Goal: Complete application form: Complete application form

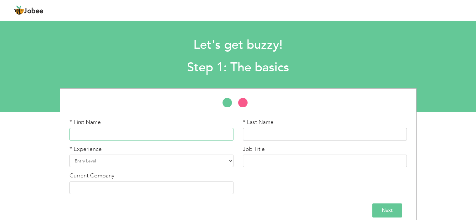
click at [213, 136] on input "text" at bounding box center [152, 134] width 164 height 13
type input "Noman"
click at [251, 134] on input "text" at bounding box center [325, 134] width 164 height 13
type input "Naseeb Khan"
click at [155, 162] on select "Entry Level Less than 1 Year 1 Year 2 Years 3 Years 4 Years 5 Years 6 Years 7 Y…" at bounding box center [152, 161] width 164 height 13
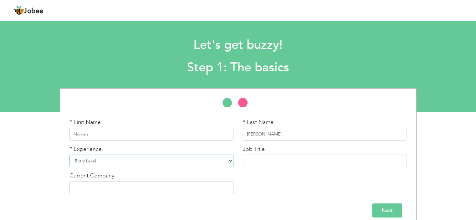
select select "16"
click at [70, 155] on select "Entry Level Less than 1 Year 1 Year 2 Years 3 Years 4 Years 5 Years 6 Years 7 Y…" at bounding box center [152, 161] width 164 height 13
click at [261, 164] on input "text" at bounding box center [325, 161] width 164 height 13
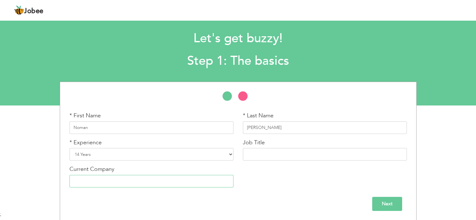
click at [187, 182] on input "text" at bounding box center [152, 181] width 164 height 13
click at [187, 182] on input "Bykea.pk" at bounding box center [152, 181] width 164 height 13
click at [110, 182] on input "Bykea.pk" at bounding box center [152, 181] width 164 height 13
type input "Bykea.pk"
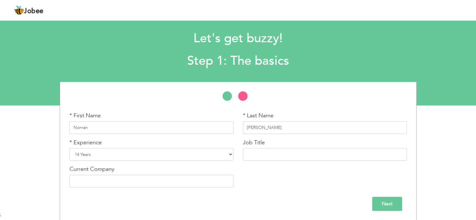
click at [95, 152] on select "Entry Level Less than 1 Year 1 Year 2 Years 3 Years 4 Years 5 Years 6 Years 7 Y…" at bounding box center [152, 154] width 164 height 13
select select "14"
click at [70, 148] on select "Entry Level Less than 1 Year 1 Year 2 Years 3 Years 4 Years 5 Years 6 Years 7 Y…" at bounding box center [152, 154] width 164 height 13
click at [398, 206] on input "Next" at bounding box center [387, 204] width 30 height 14
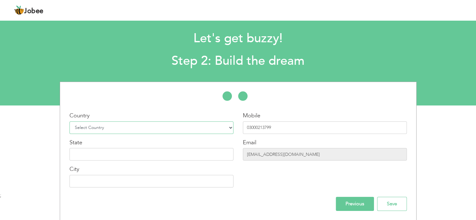
click at [132, 124] on select "Select Country Afghanistan Albania Algeria American Samoa Andorra Angola Anguil…" at bounding box center [152, 128] width 164 height 13
select select "166"
click at [70, 122] on select "Select Country Afghanistan Albania Algeria American Samoa Andorra Angola Anguil…" at bounding box center [152, 128] width 164 height 13
click at [87, 149] on input "text" at bounding box center [152, 154] width 164 height 13
type input "Sindh"
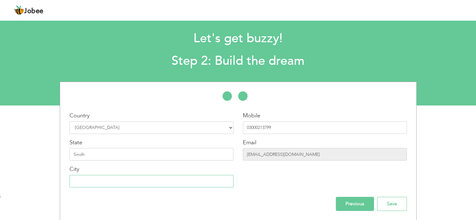
click at [84, 184] on input "text" at bounding box center [152, 181] width 164 height 13
type input "[GEOGRAPHIC_DATA]"
click at [392, 203] on input "Save" at bounding box center [392, 204] width 30 height 14
